Goal: Task Accomplishment & Management: Manage account settings

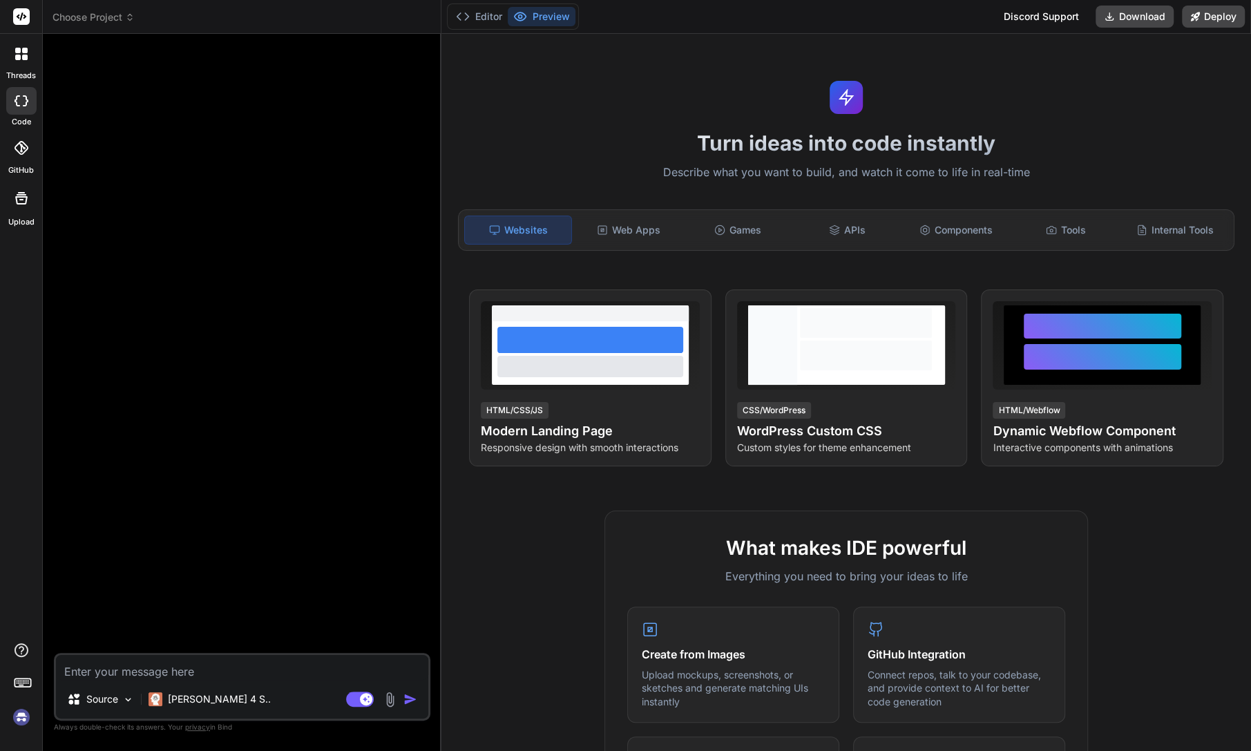
click at [17, 717] on img at bounding box center [21, 717] width 23 height 23
click at [19, 717] on img at bounding box center [21, 717] width 23 height 23
click at [21, 717] on img at bounding box center [21, 717] width 23 height 23
click at [26, 717] on img at bounding box center [21, 717] width 23 height 23
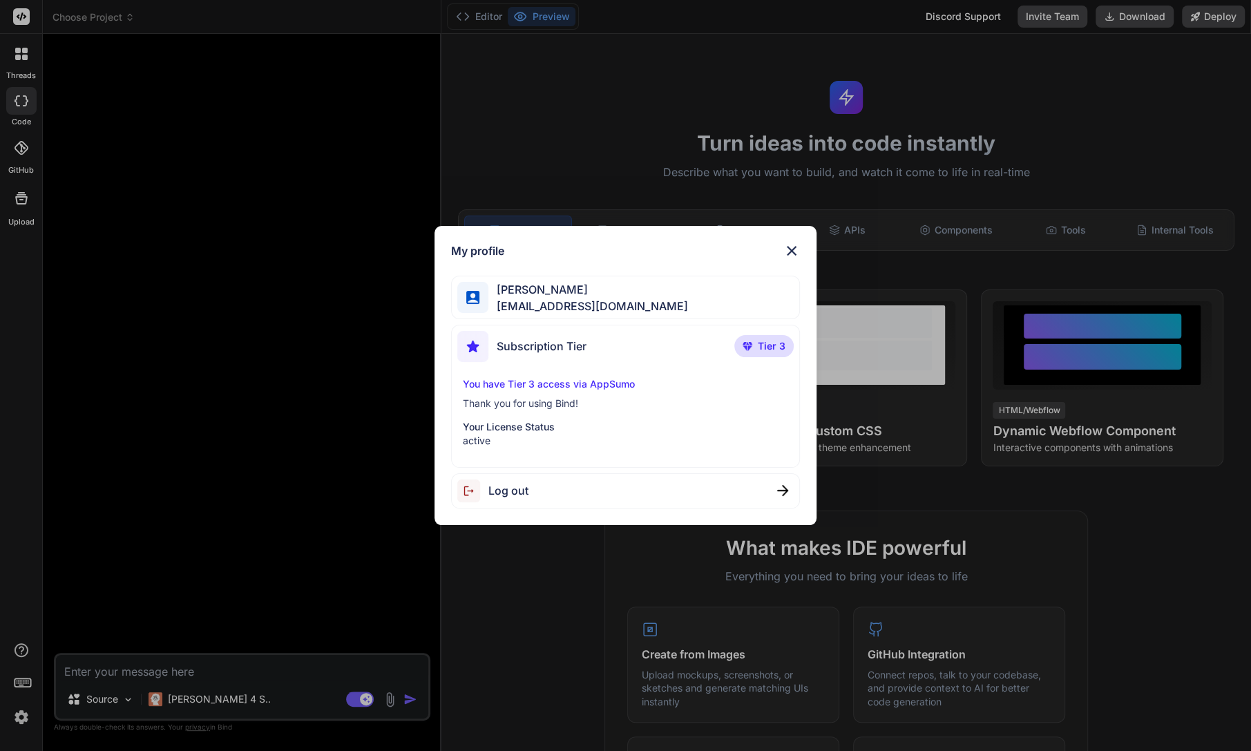
click at [171, 507] on div "My profile Drew Donaldson drew@grohaus.org Subscription Tier Tier 3 You have Ti…" at bounding box center [625, 375] width 1251 height 751
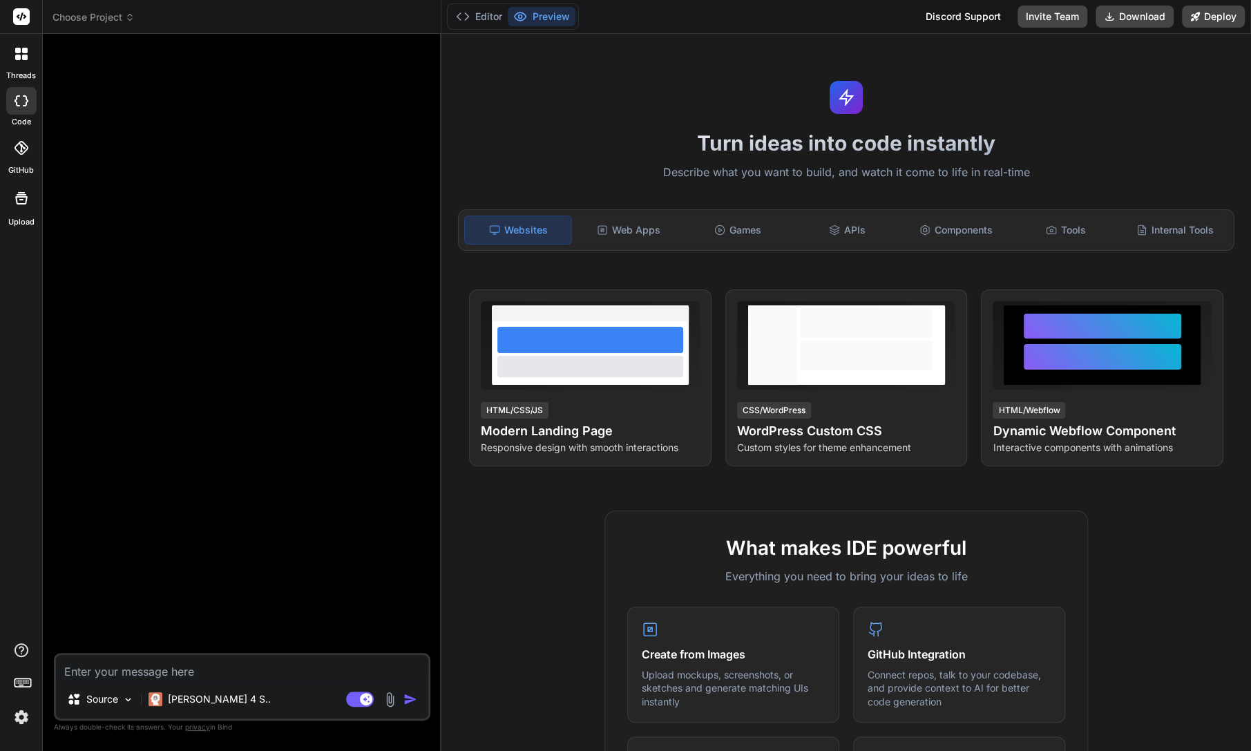
click at [19, 194] on icon at bounding box center [21, 198] width 12 height 12
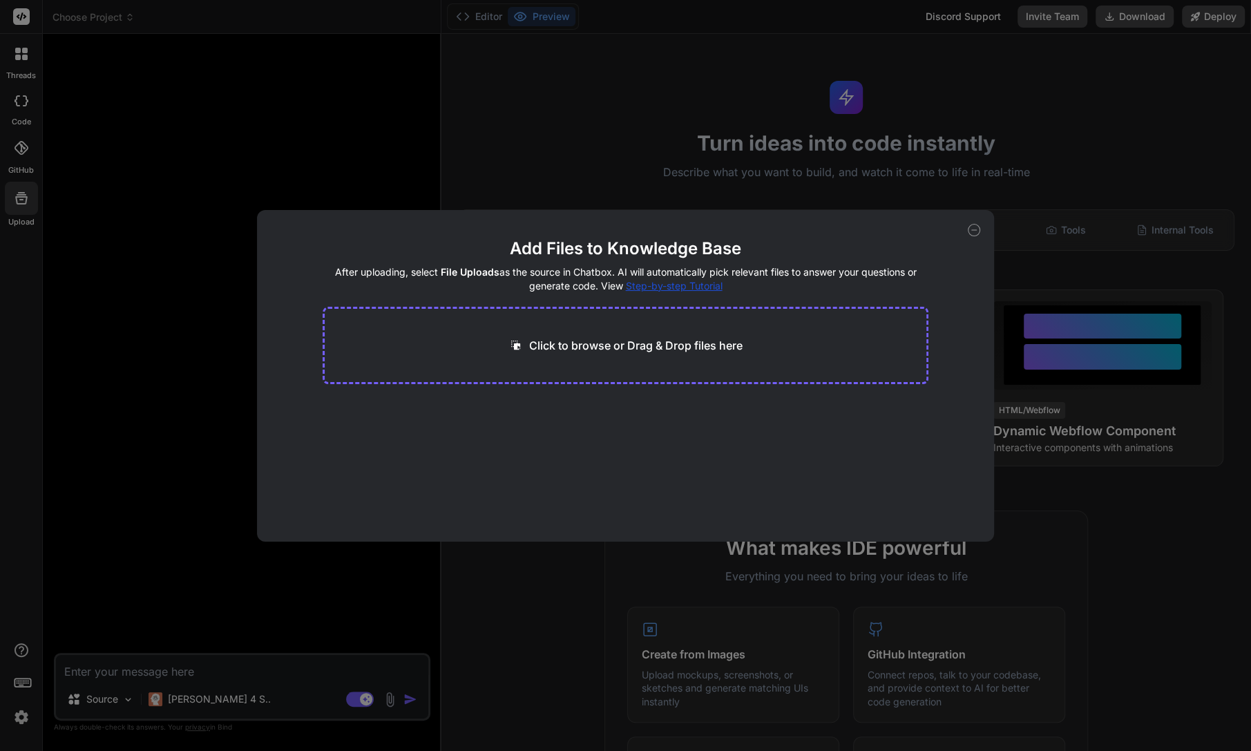
click at [9, 165] on div "Add Files to Knowledge Base After uploading, select File Uploads as the source …" at bounding box center [625, 375] width 1251 height 751
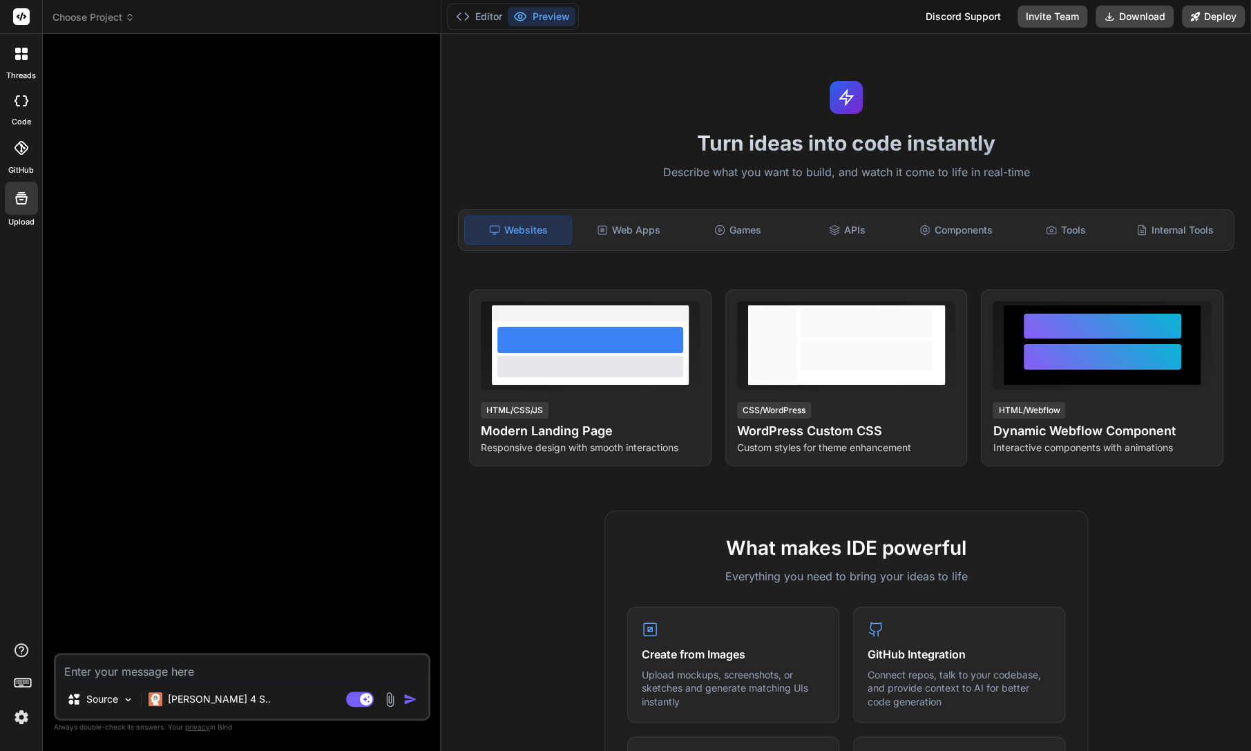
click at [19, 158] on div at bounding box center [21, 148] width 30 height 30
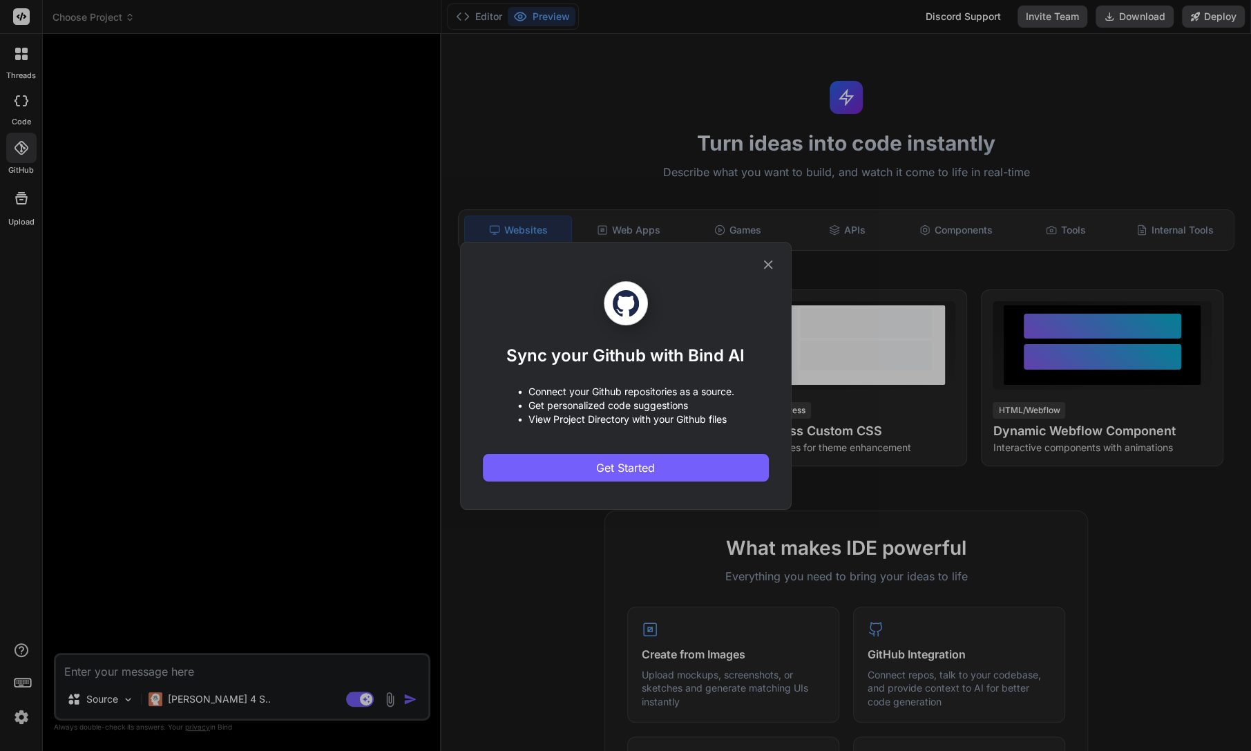
click at [31, 118] on div "Sync your Github with Bind AI • Connect your Github repositories as a source. •…" at bounding box center [625, 375] width 1251 height 751
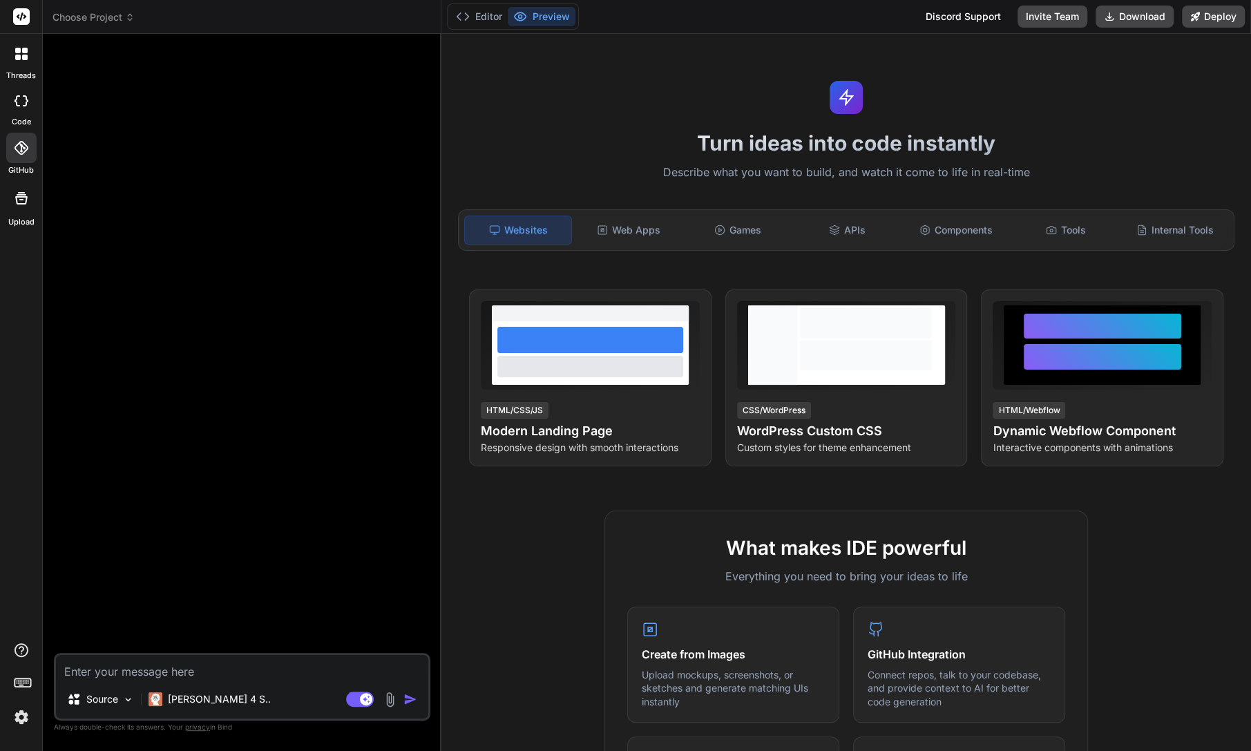
click at [21, 97] on icon at bounding box center [22, 100] width 14 height 11
type textarea "x"
click at [185, 117] on div at bounding box center [244, 349] width 374 height 608
click at [12, 52] on div at bounding box center [21, 53] width 29 height 29
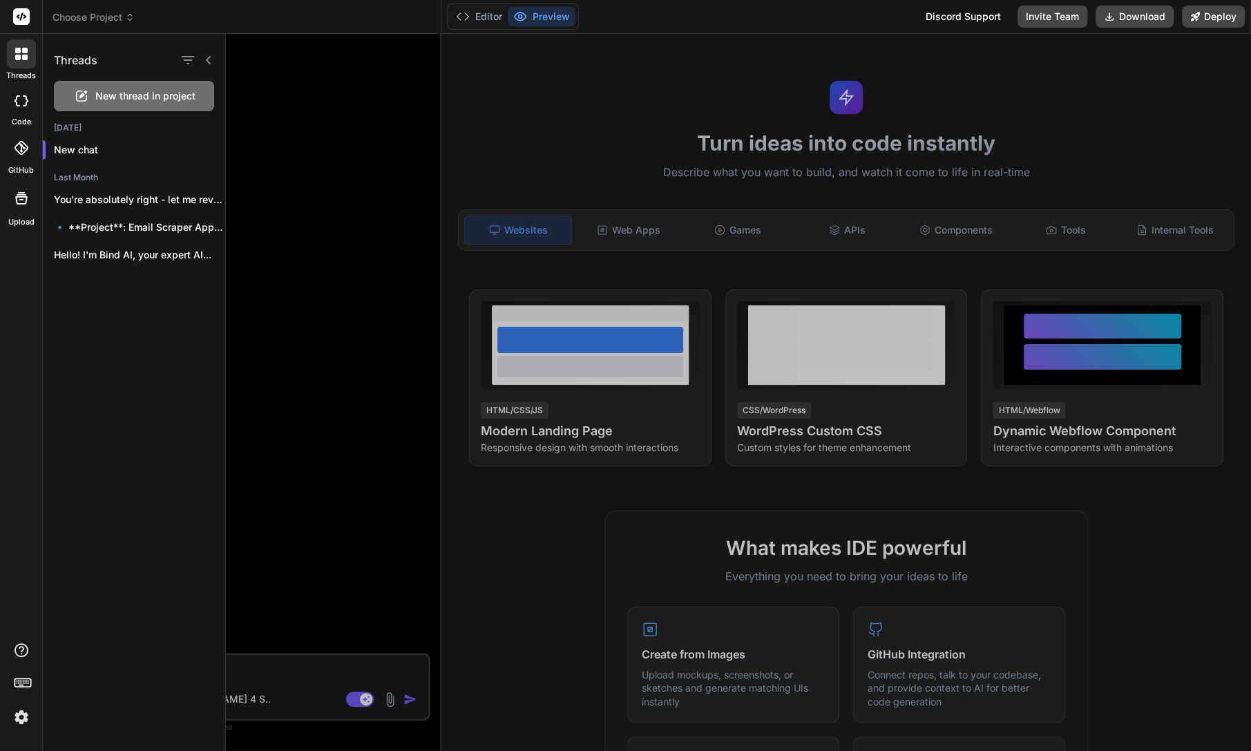
click at [282, 86] on div at bounding box center [738, 392] width 1025 height 717
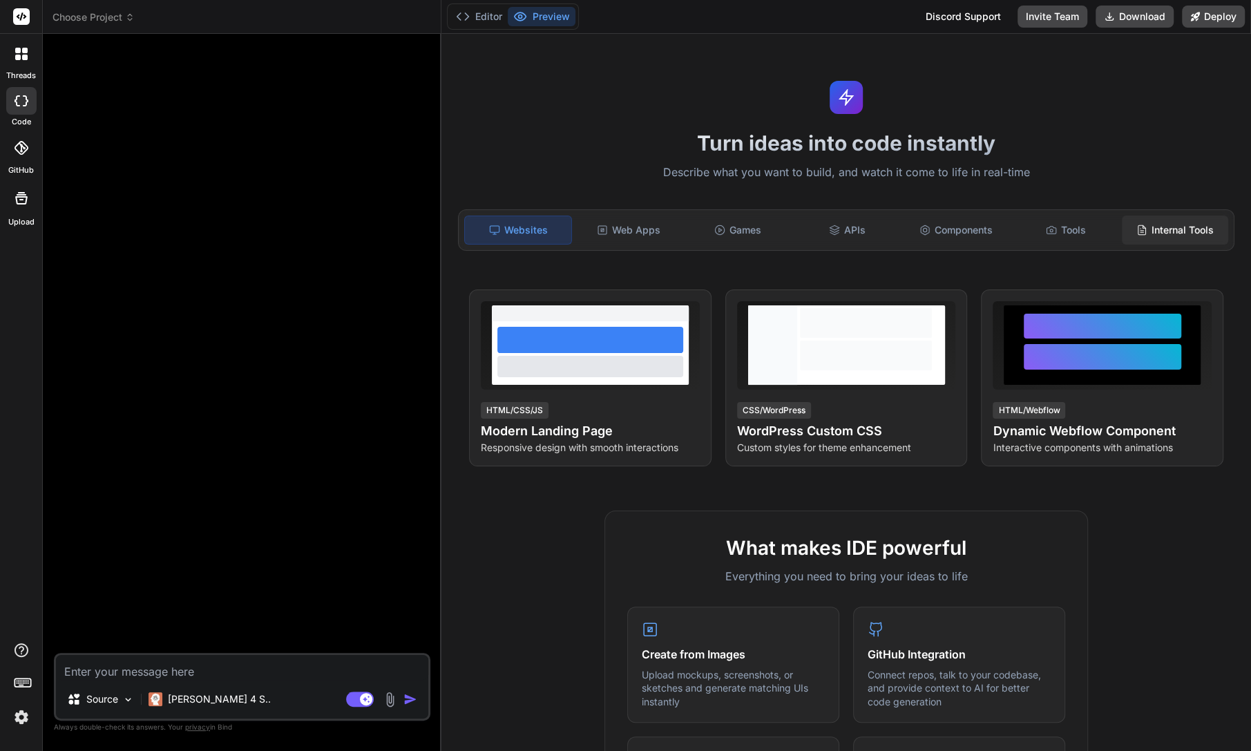
click at [1140, 232] on line at bounding box center [1141, 232] width 3 height 0
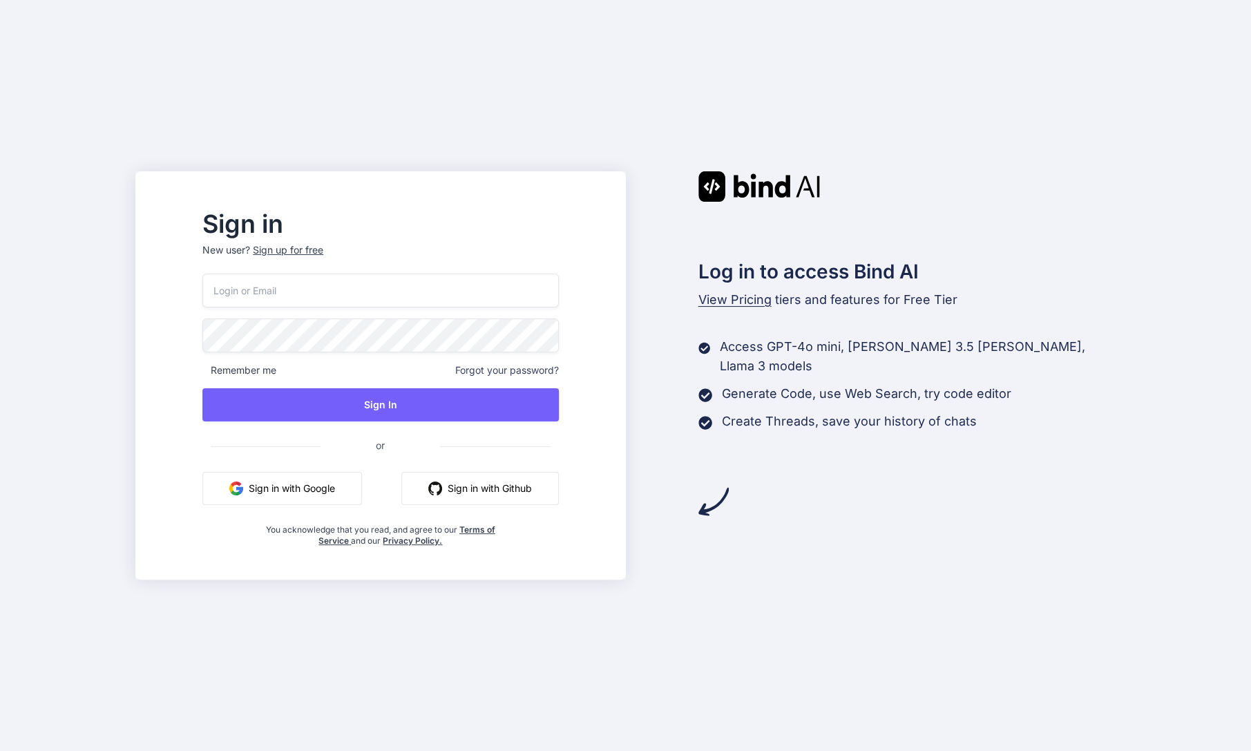
click at [310, 498] on button "Sign in with Google" at bounding box center [282, 488] width 160 height 33
